Goal: Task Accomplishment & Management: Manage account settings

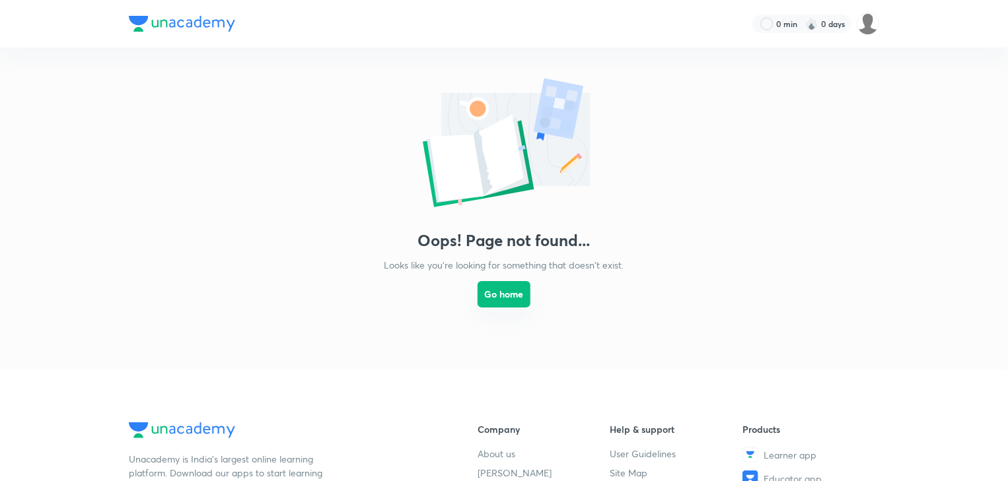
click at [512, 308] on button "Go home" at bounding box center [503, 294] width 53 height 26
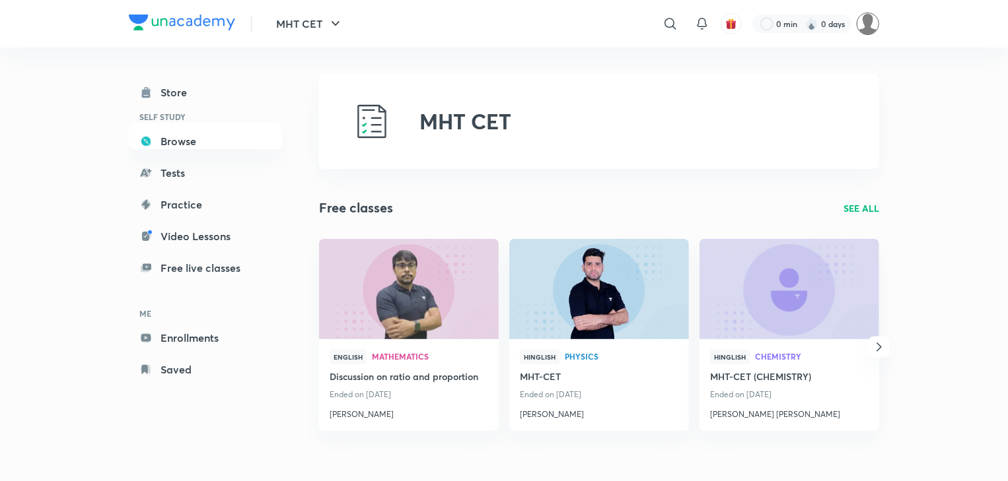
click at [867, 17] on img at bounding box center [867, 24] width 22 height 22
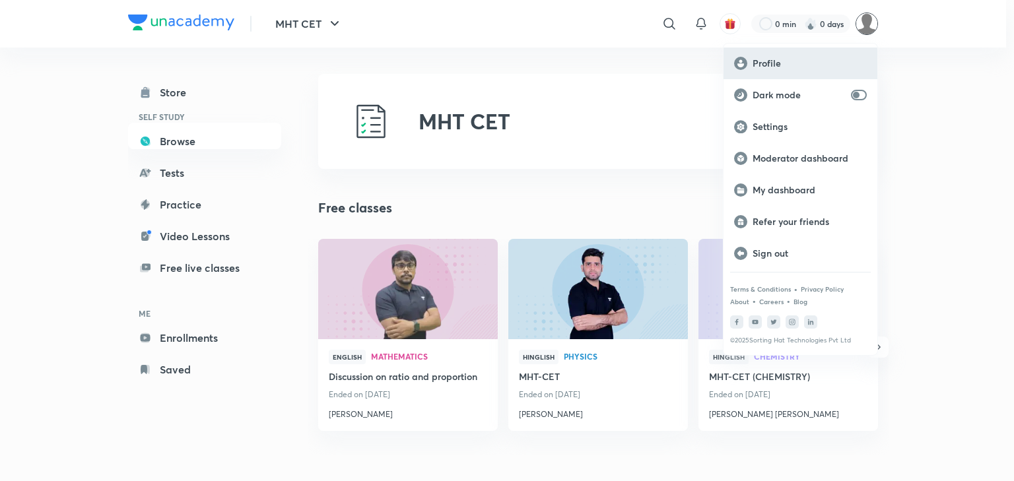
click at [803, 61] on p "Profile" at bounding box center [810, 63] width 114 height 12
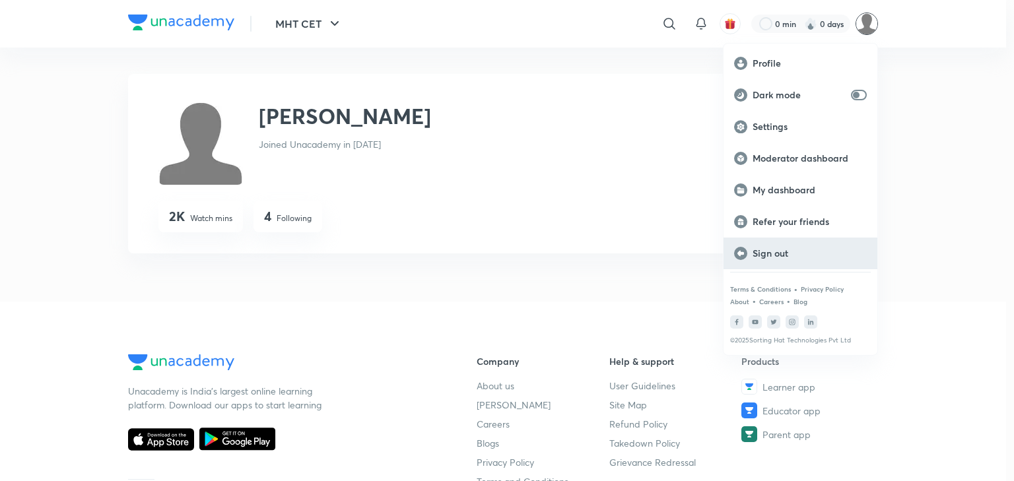
click at [813, 243] on div "Sign out" at bounding box center [801, 254] width 154 height 32
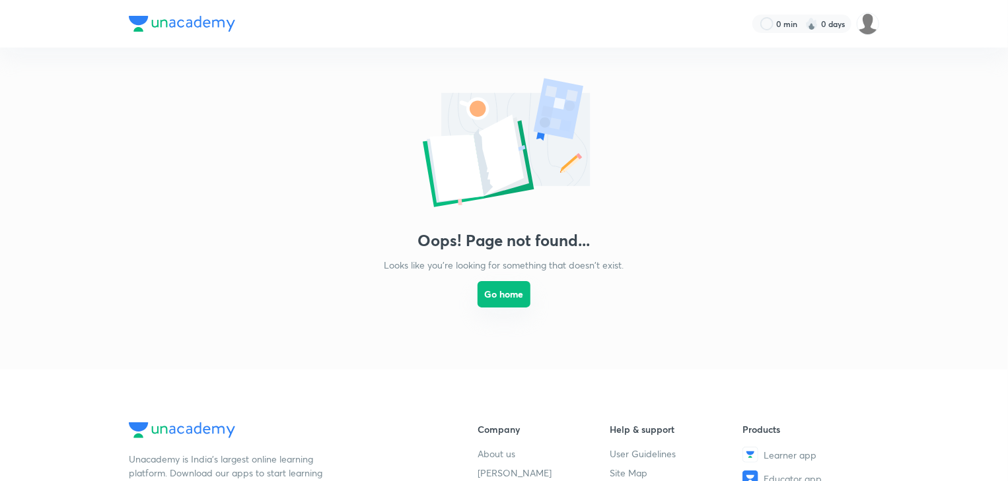
click at [491, 300] on button "Go home" at bounding box center [503, 294] width 53 height 26
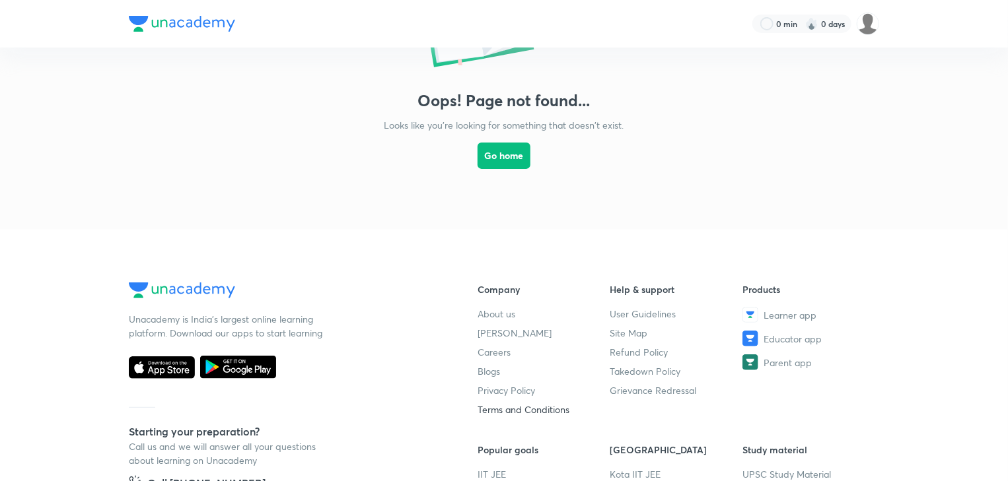
scroll to position [158, 0]
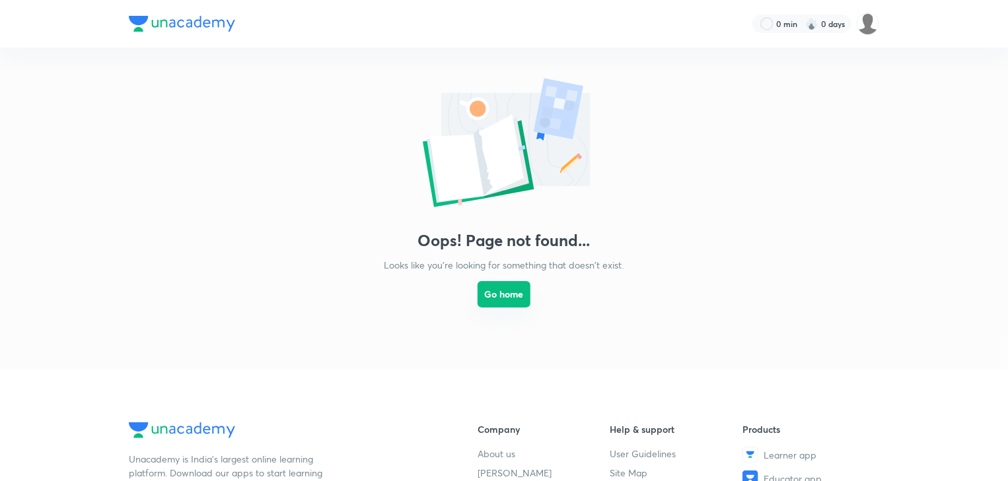
click at [498, 302] on button "Go home" at bounding box center [503, 294] width 53 height 26
